Goal: Entertainment & Leisure: Consume media (video, audio)

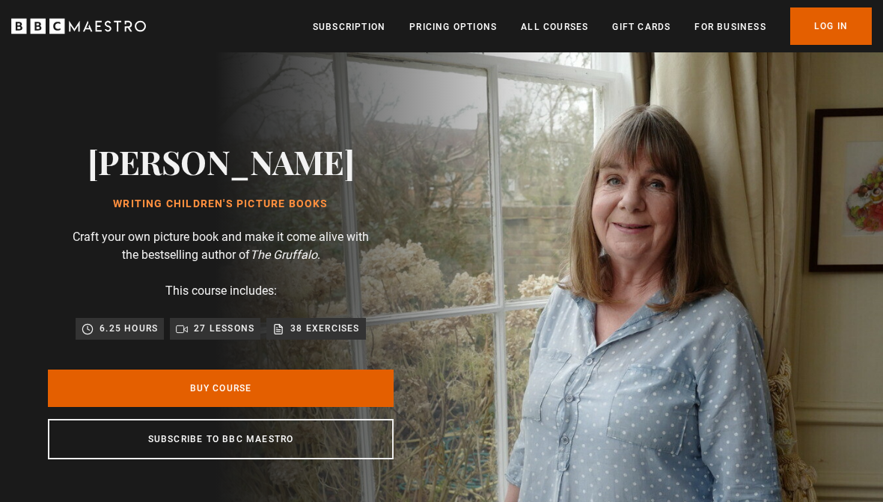
click at [840, 22] on link "Log In" at bounding box center [831, 25] width 82 height 37
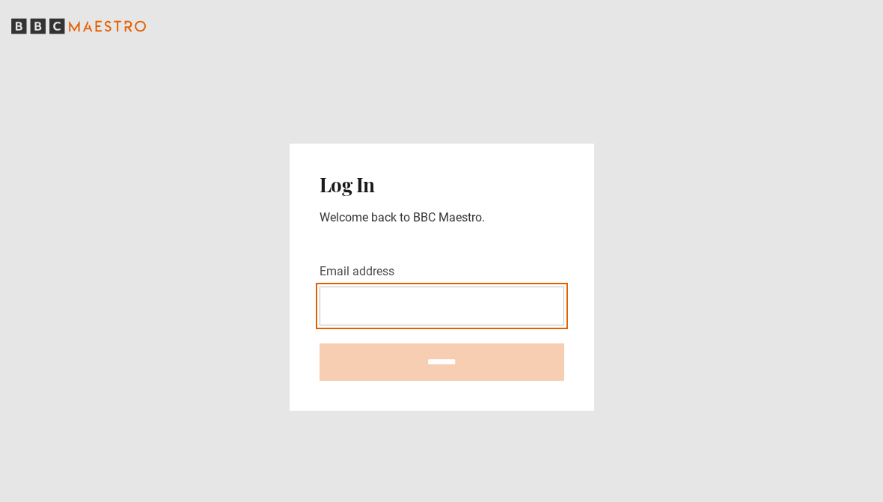
type input "**********"
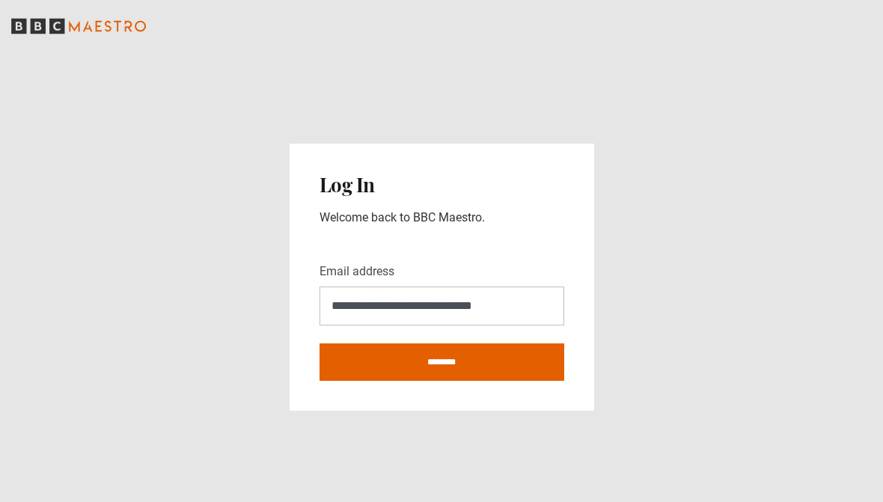
click at [462, 361] on input "********" at bounding box center [442, 361] width 245 height 37
type input "**********"
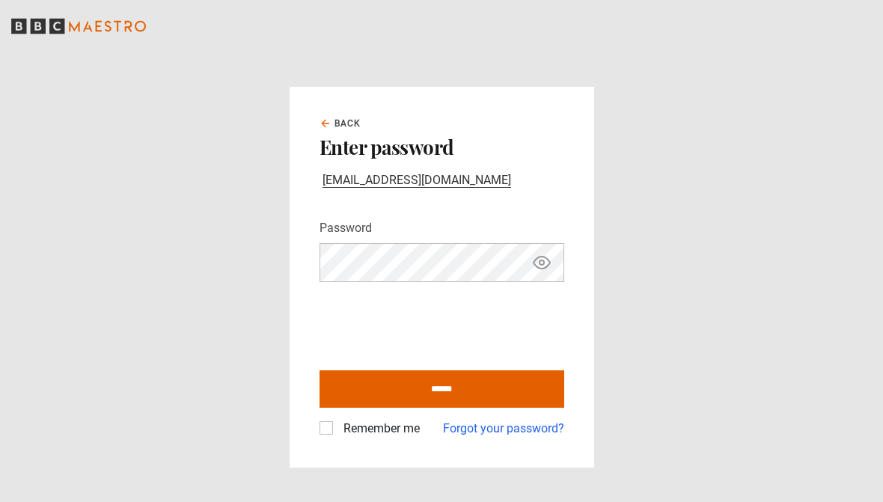
click at [403, 390] on input "******" at bounding box center [442, 388] width 245 height 37
type input "**********"
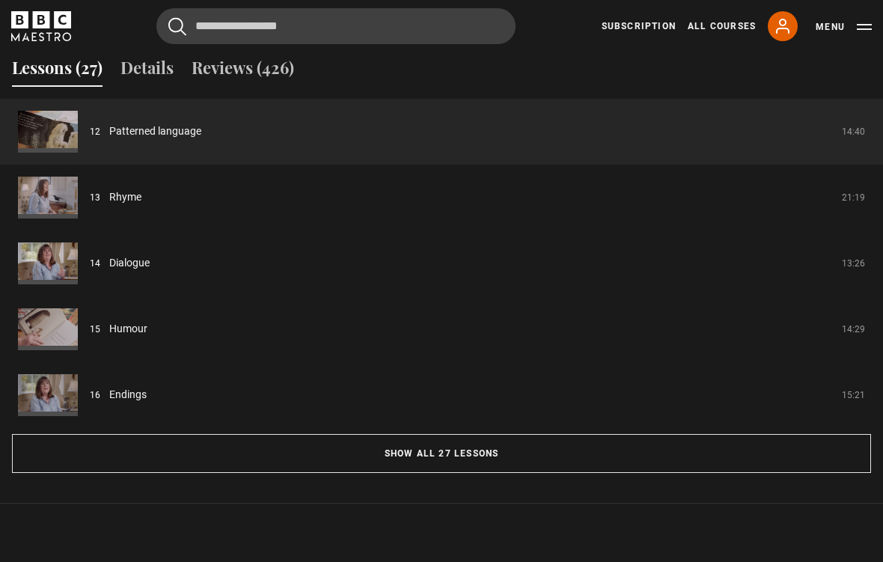
scroll to position [1236, 0]
click at [504, 456] on button "Show all 27 lessons" at bounding box center [441, 453] width 859 height 39
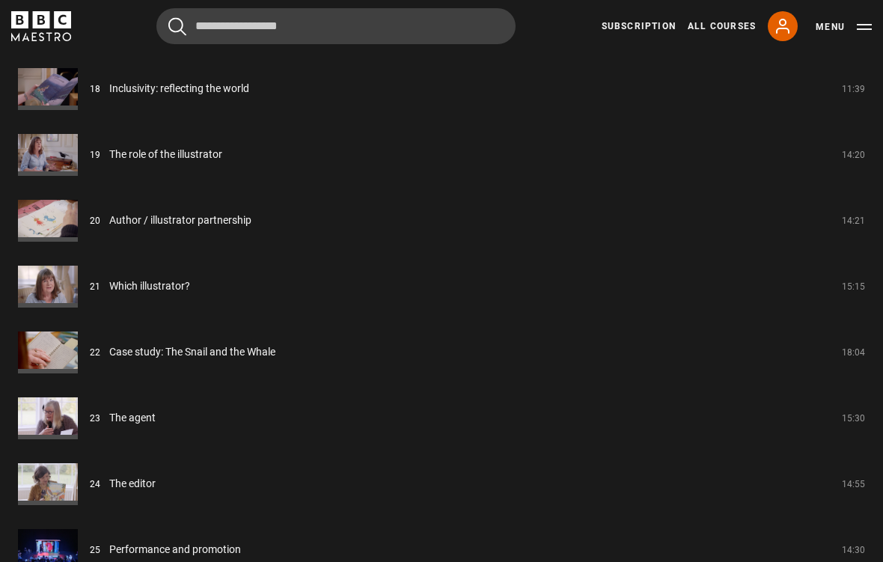
scroll to position [2464, 0]
click at [132, 422] on link "The agent" at bounding box center [132, 418] width 46 height 16
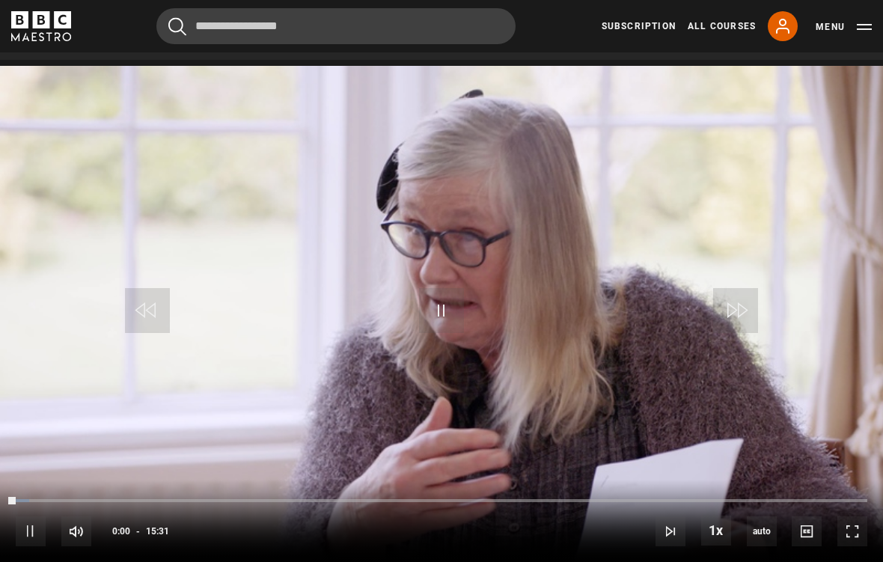
scroll to position [628, 0]
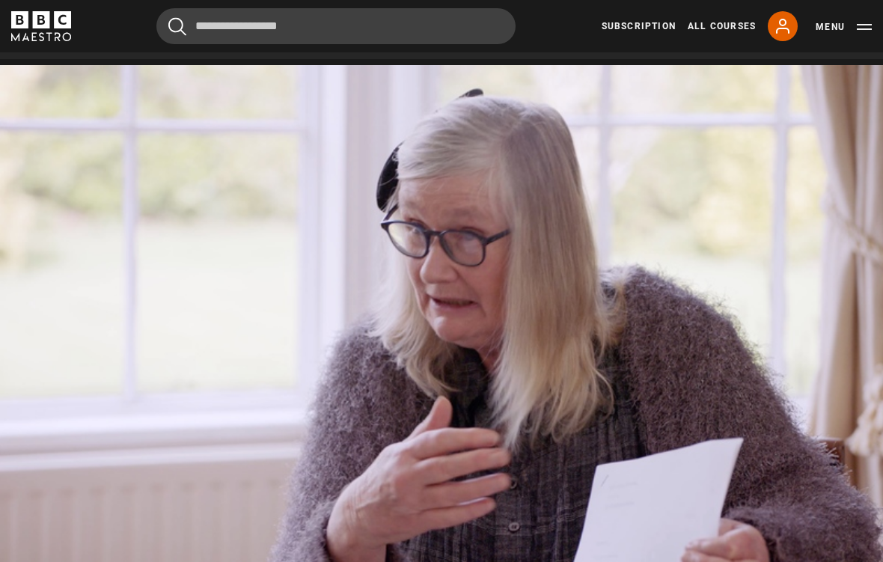
click at [502, 337] on video-js "Video Player is loading. Play Lesson The agent 10s Skip Back 10 seconds Pause 1…" at bounding box center [441, 313] width 883 height 497
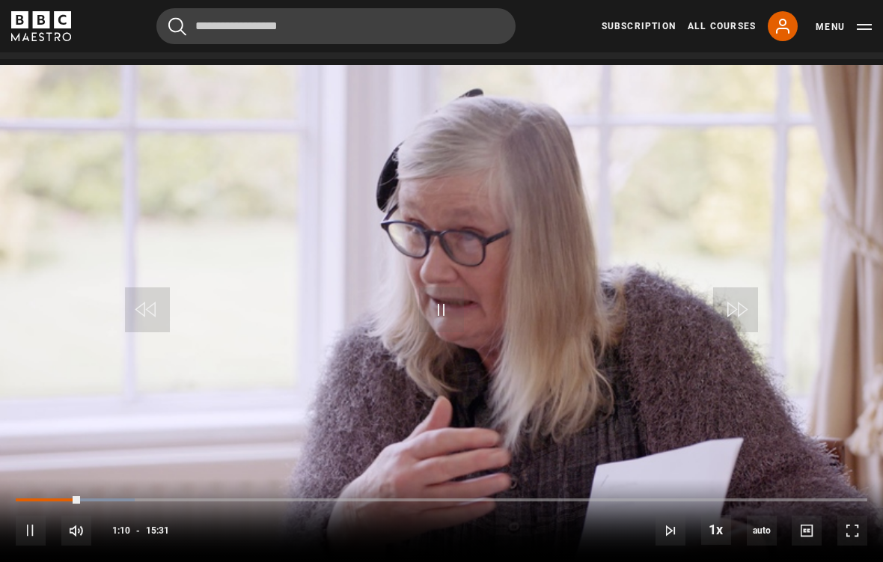
click at [426, 304] on span "Video Player" at bounding box center [441, 309] width 45 height 45
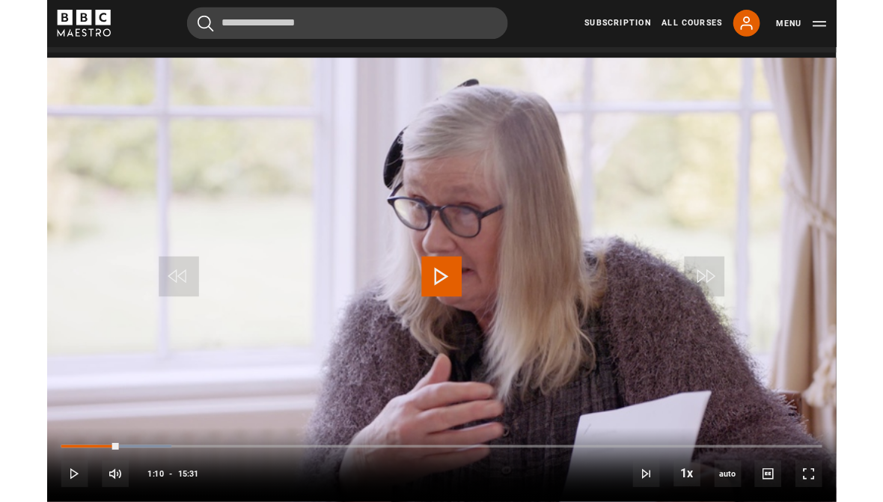
scroll to position [688, 0]
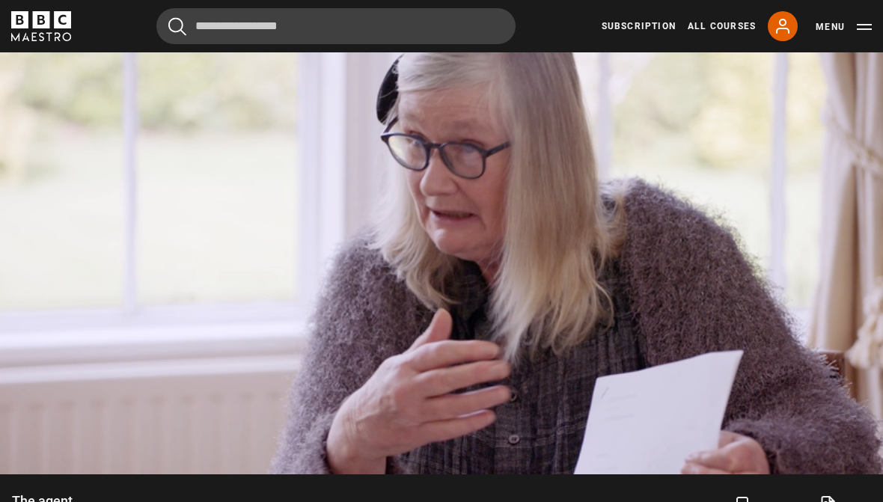
click at [412, 269] on video-js "Video Player is loading. Play Lesson The agent 10s Skip Back 10 seconds Pause 1…" at bounding box center [441, 226] width 883 height 497
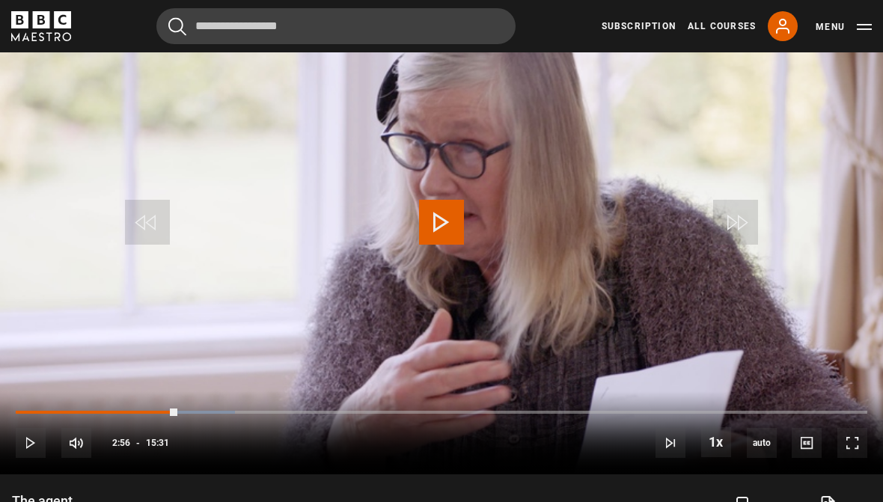
click at [824, 310] on video-js "Video Player is loading. Play Lesson The agent 10s Skip Back 10 seconds Play 10…" at bounding box center [441, 226] width 883 height 497
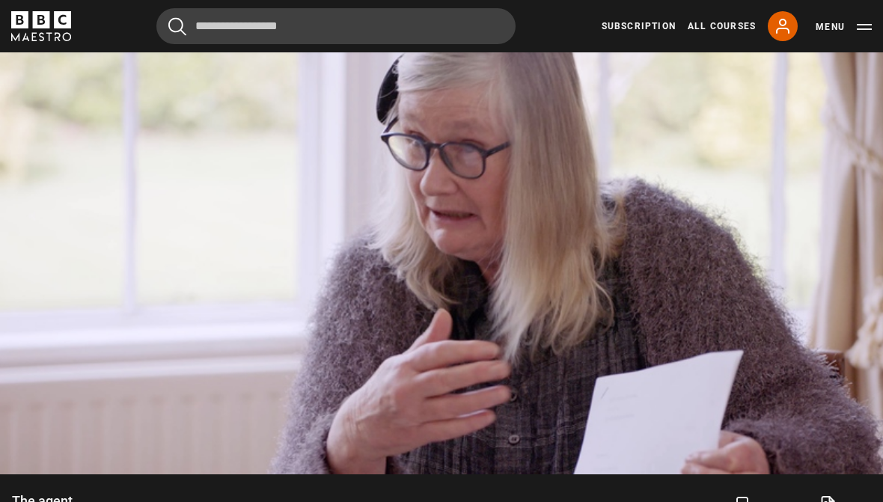
click at [447, 311] on video-js "Video Player is loading. Play Lesson The agent 10s Skip Back 10 seconds Pause 1…" at bounding box center [441, 226] width 883 height 497
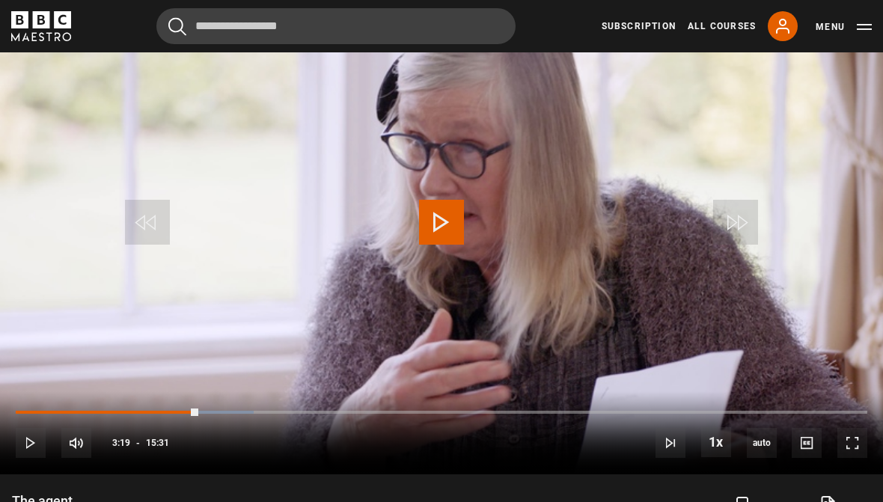
click at [275, 229] on video-js "Video Player is loading. Play Lesson The agent 10s Skip Back 10 seconds Play 10…" at bounding box center [441, 226] width 883 height 497
click at [198, 412] on div "Progress Bar" at bounding box center [108, 412] width 184 height 3
click at [200, 411] on div "Progress Bar" at bounding box center [108, 412] width 184 height 3
click at [203, 411] on div "Progress Bar" at bounding box center [217, 412] width 82 height 3
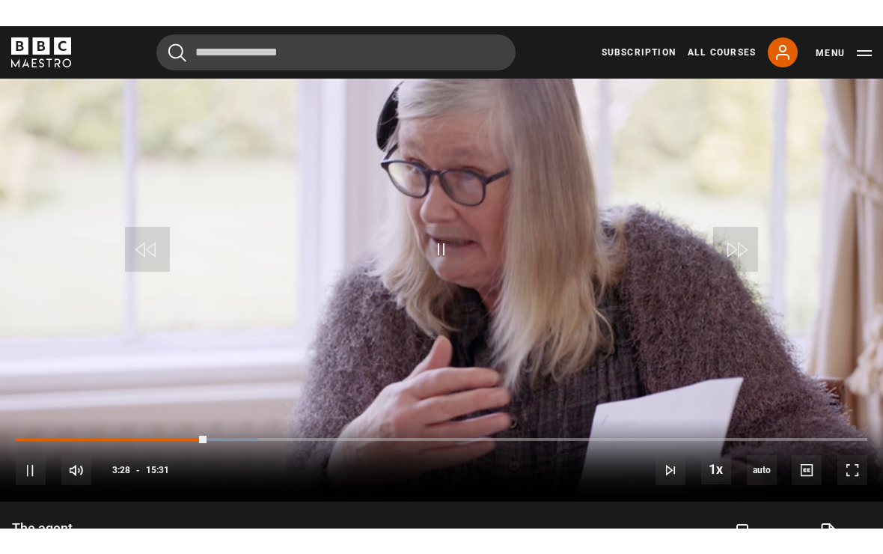
scroll to position [664, 0]
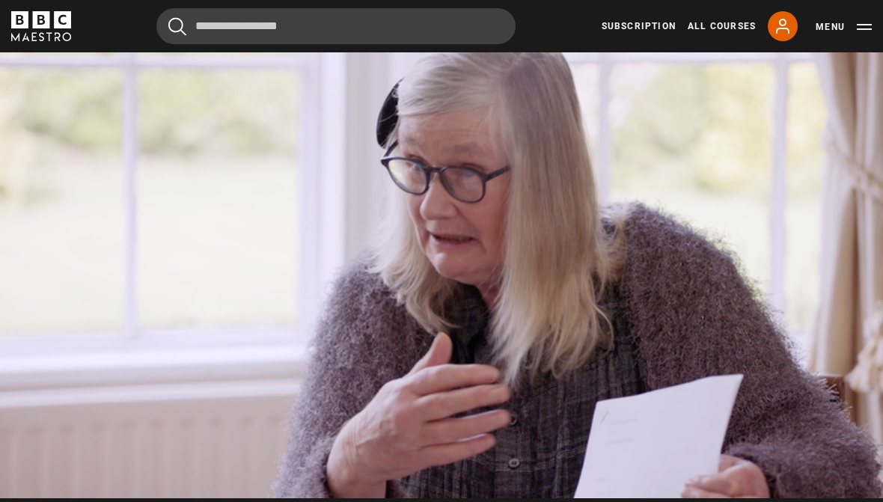
click at [299, 332] on video-js "Video Player is loading. Play Lesson The agent 10s Skip Back 10 seconds Pause 1…" at bounding box center [441, 249] width 883 height 497
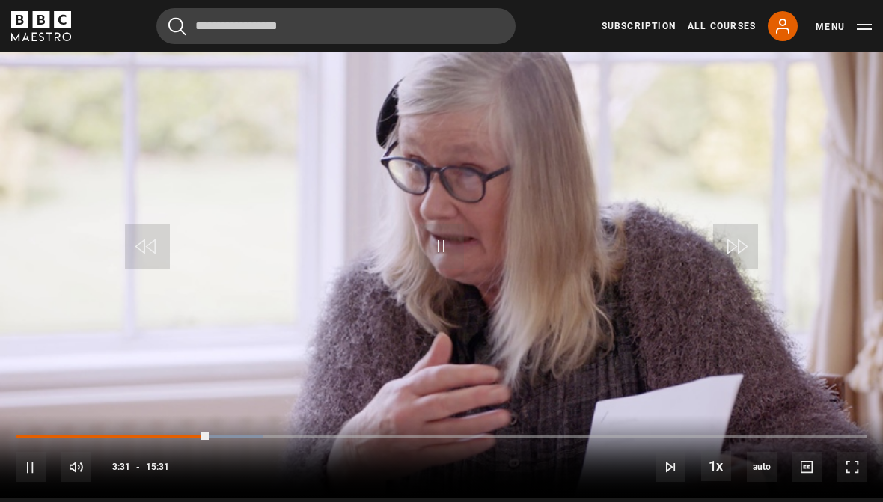
click at [286, 357] on video-js "Video Player is loading. Play Lesson The agent 10s Skip Back 10 seconds Pause 1…" at bounding box center [441, 249] width 883 height 497
click at [204, 443] on div "Loaded : 29.54%" at bounding box center [442, 444] width 852 height 2
click at [204, 435] on div "Progress Bar" at bounding box center [226, 436] width 82 height 3
click at [465, 303] on video-js "Video Player is loading. Play Lesson The agent 10s Skip Back 10 seconds Pause 1…" at bounding box center [441, 249] width 883 height 497
click at [566, 335] on video-js "Video Player is loading. Play Lesson The agent 10s Skip Back 10 seconds Pause 1…" at bounding box center [441, 249] width 883 height 497
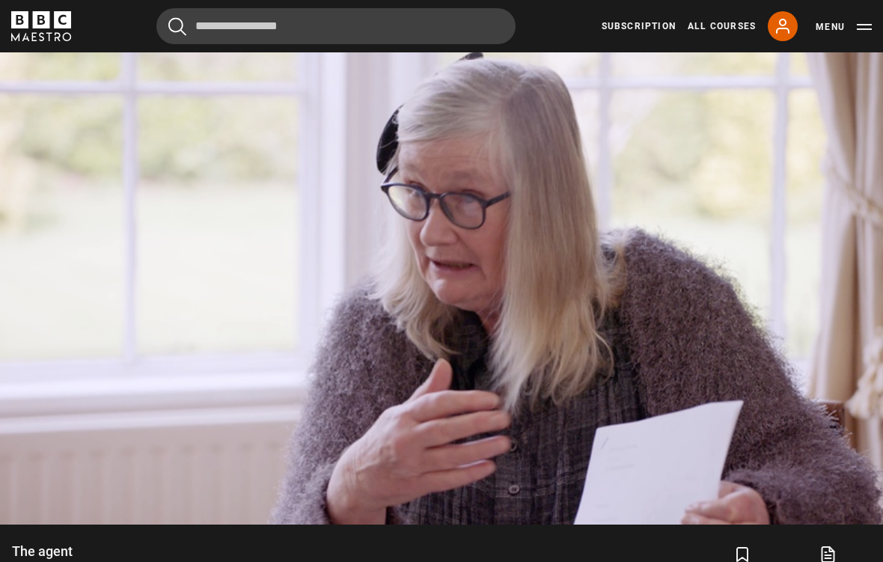
scroll to position [666, 0]
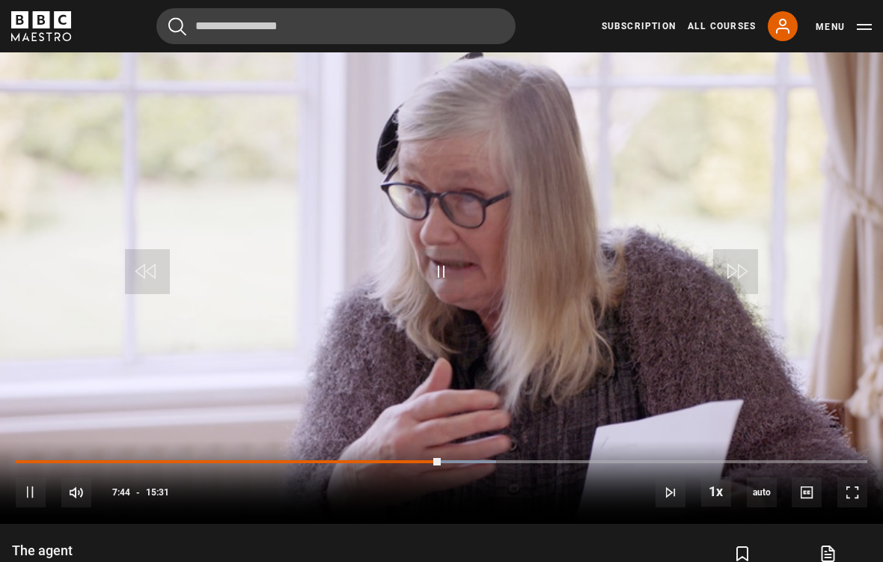
click at [465, 314] on video-js "Video Player is loading. Play Lesson The agent 10s Skip Back 10 seconds Pause 1…" at bounding box center [441, 275] width 883 height 497
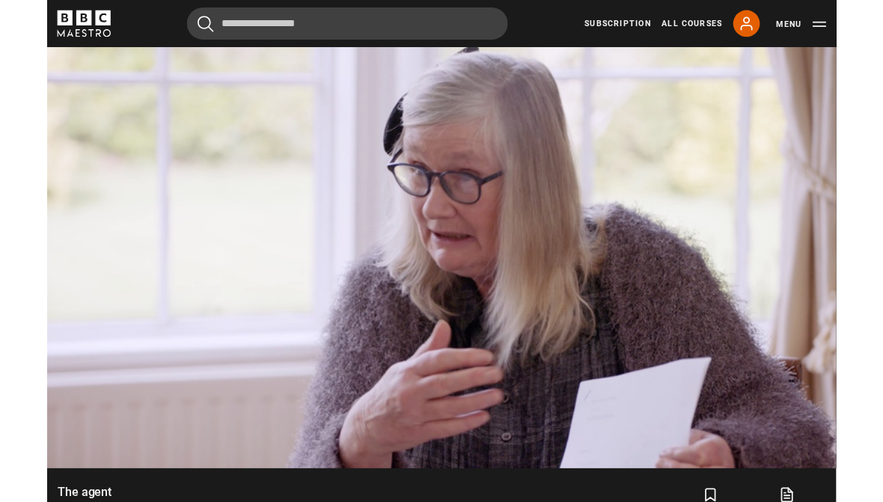
scroll to position [721, 0]
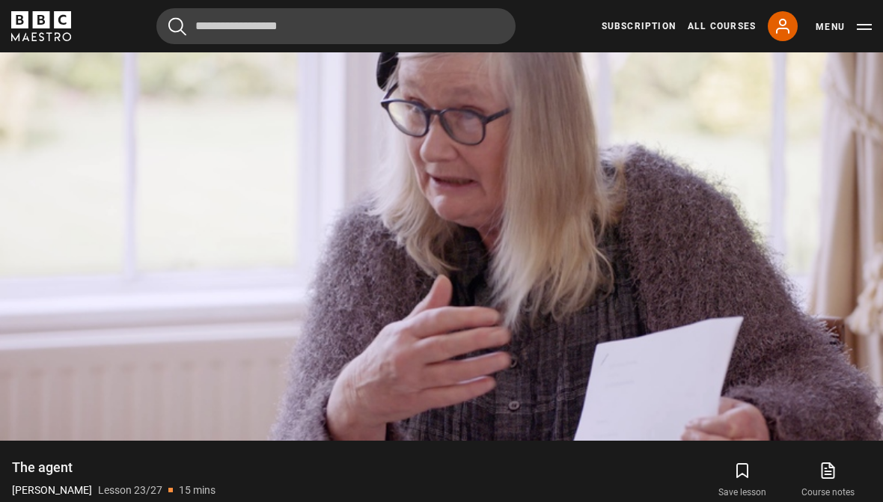
click at [461, 277] on video-js "Video Player is loading. Play Lesson The agent 10s Skip Back 10 seconds Pause 1…" at bounding box center [441, 192] width 883 height 497
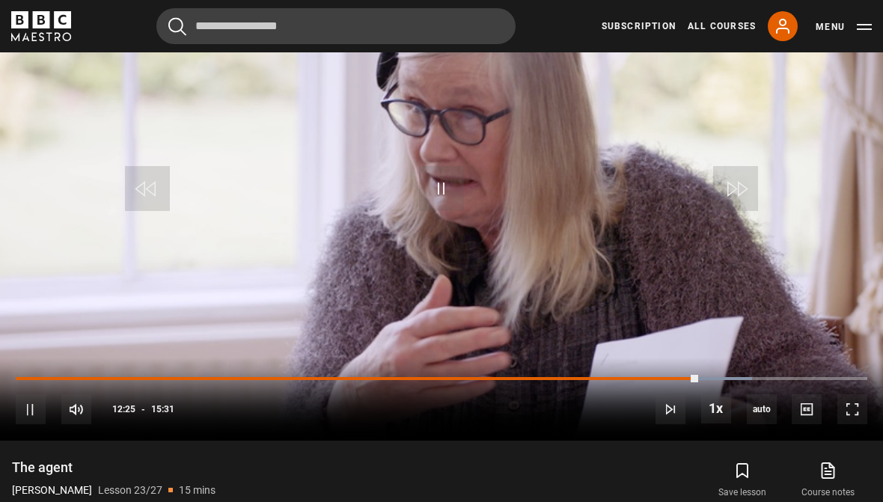
click at [840, 296] on video-js "Video Player is loading. Play Lesson The agent 10s Skip Back 10 seconds Pause 1…" at bounding box center [441, 192] width 883 height 497
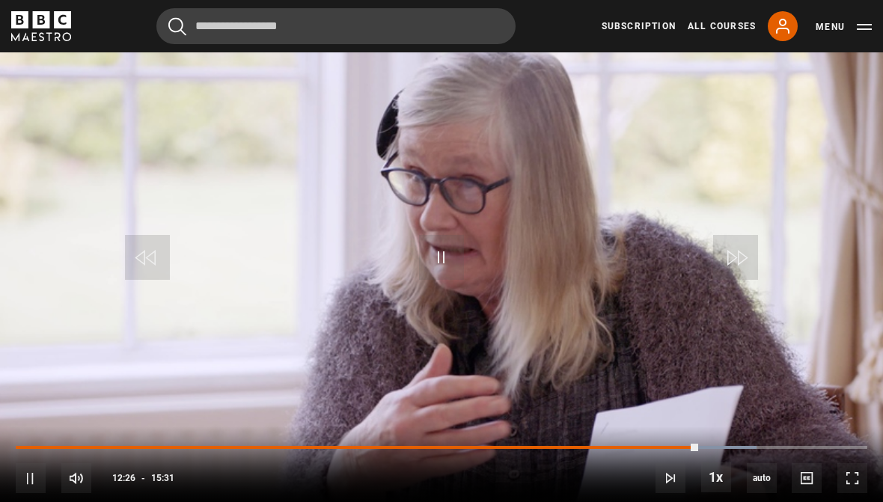
scroll to position [653, 0]
click at [584, 351] on video-js "Video Player is loading. Play Lesson The agent 10s Skip Back 10 seconds Play 10…" at bounding box center [441, 261] width 883 height 497
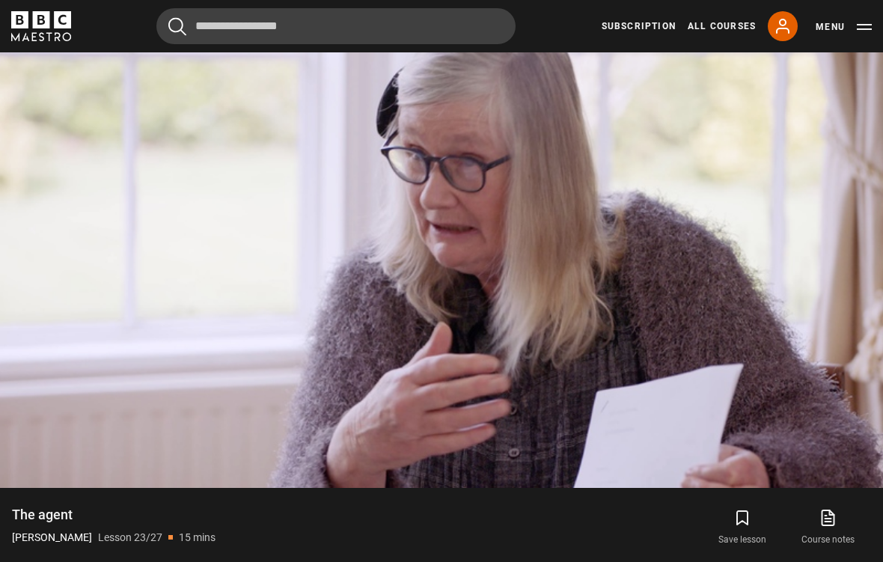
scroll to position [703, 0]
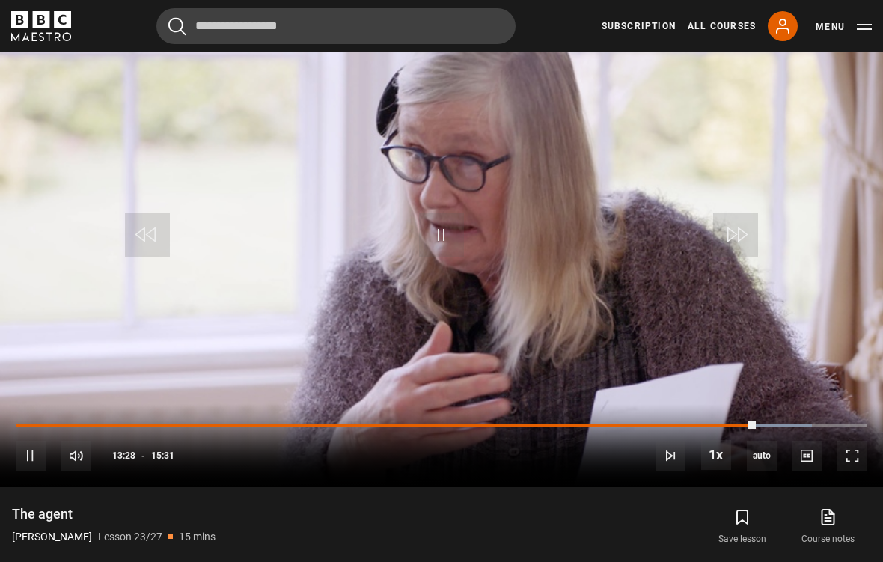
click at [801, 400] on video-js "Video Player is loading. Play Lesson The agent 10s Skip Back 10 seconds Pause 1…" at bounding box center [441, 238] width 883 height 497
click at [534, 335] on video-js "Video Player is loading. Play Lesson The agent 10s Skip Back 10 seconds Play 10…" at bounding box center [441, 238] width 883 height 497
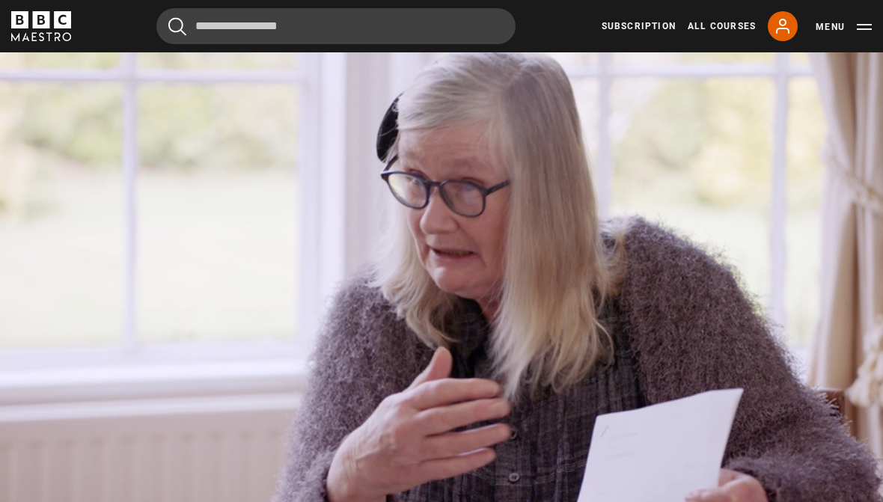
scroll to position [644, 0]
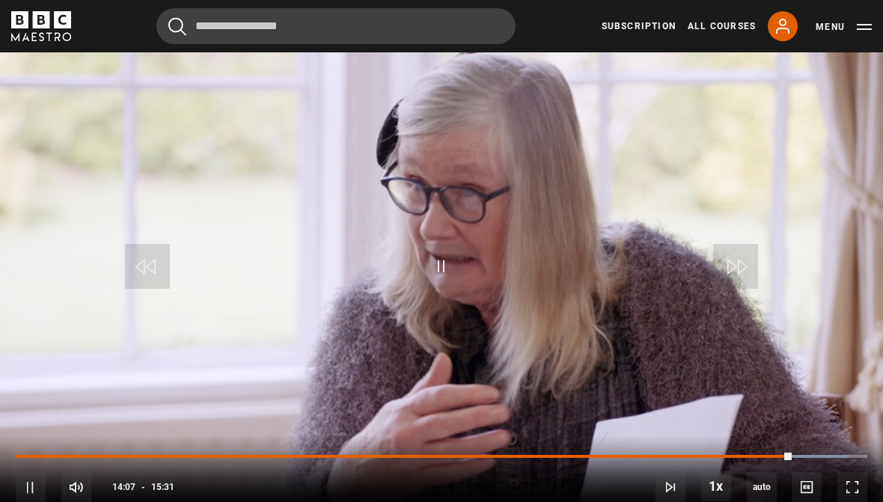
click at [252, 391] on video-js "Video Player is loading. Play Lesson The agent 10s Skip Back 10 seconds Pause 1…" at bounding box center [441, 270] width 883 height 497
click at [267, 299] on video-js "Video Player is loading. Play Lesson The agent 10s Skip Back 10 seconds Play 10…" at bounding box center [441, 270] width 883 height 497
click at [785, 455] on div "Progress Bar" at bounding box center [405, 456] width 779 height 3
click at [779, 455] on div "Progress Bar" at bounding box center [406, 456] width 781 height 3
click at [784, 455] on div "Progress Bar" at bounding box center [812, 456] width 82 height 3
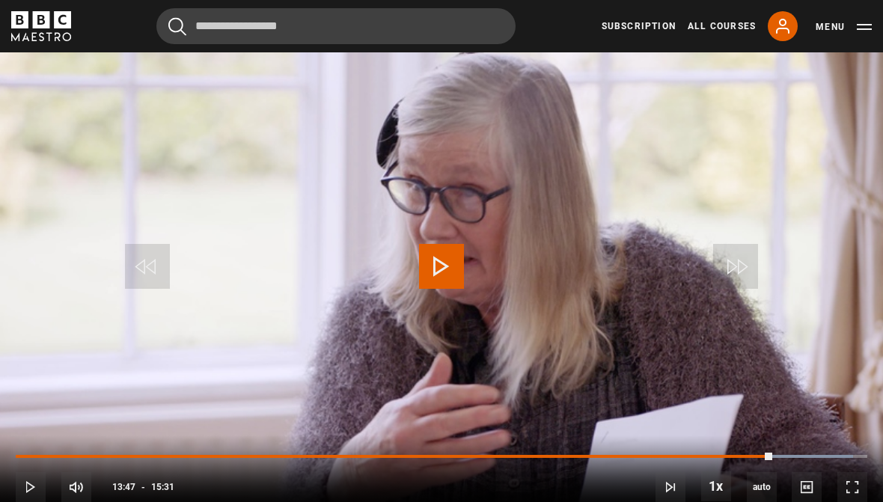
click at [656, 375] on video-js "Video Player is loading. Play Lesson The agent 10s Skip Back 10 seconds Play 10…" at bounding box center [441, 270] width 883 height 497
click at [442, 323] on video-js "Video Player is loading. Play Lesson The agent 10s Skip Back 10 seconds Pause 1…" at bounding box center [441, 270] width 883 height 497
click at [479, 346] on video-js "Video Player is loading. Play Lesson The agent 10s Skip Back 10 seconds Pause 1…" at bounding box center [441, 270] width 883 height 497
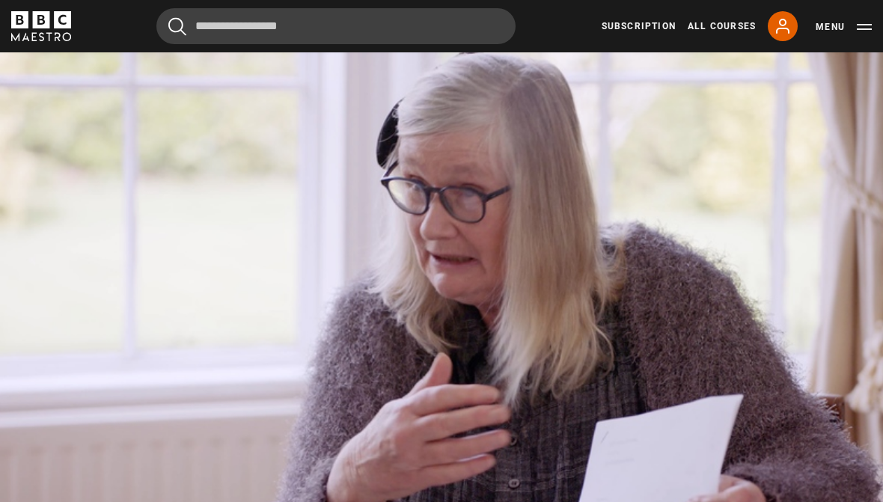
click at [466, 287] on button "Pause" at bounding box center [441, 266] width 52 height 67
